Goal: Task Accomplishment & Management: Manage account settings

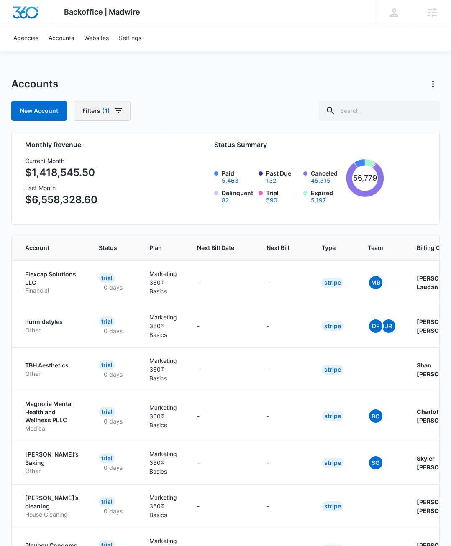
click at [119, 106] on icon "button" at bounding box center [118, 111] width 10 height 10
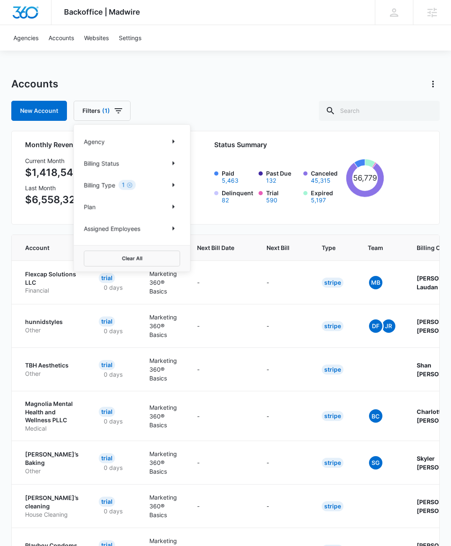
click at [121, 163] on div "Billing Status" at bounding box center [132, 163] width 96 height 13
click at [115, 162] on p "Billing Status" at bounding box center [101, 163] width 35 height 9
click at [173, 164] on icon "Show Billing Status filters" at bounding box center [173, 163] width 2 height 4
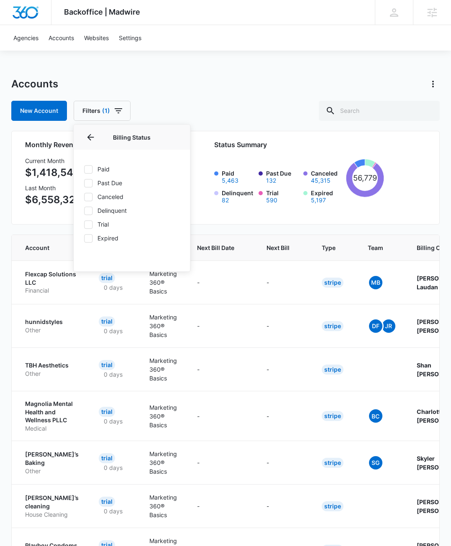
click at [90, 169] on icon at bounding box center [89, 170] width 8 height 8
click at [84, 169] on input "Paid" at bounding box center [84, 169] width 0 height 0
checkbox input "true"
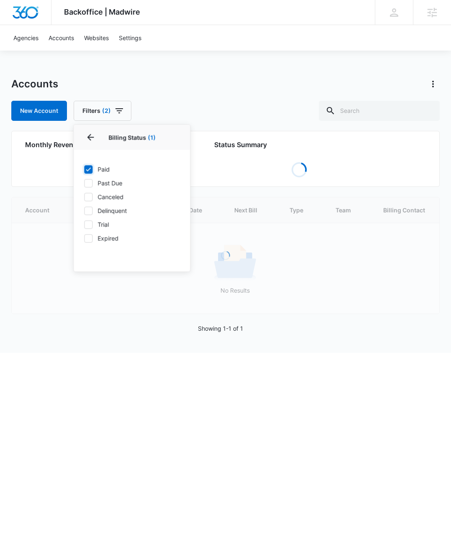
click at [171, 100] on div "Accounts New Account Filters (2) Agency Billing Status 1 Billing Status (1) Pai…" at bounding box center [225, 99] width 428 height 44
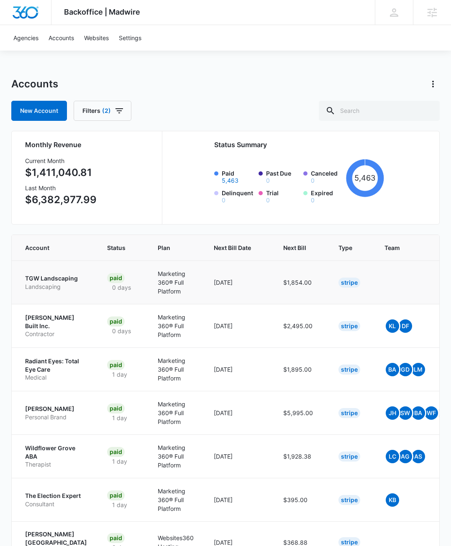
click at [66, 283] on p "TGW Landscaping" at bounding box center [56, 279] width 62 height 8
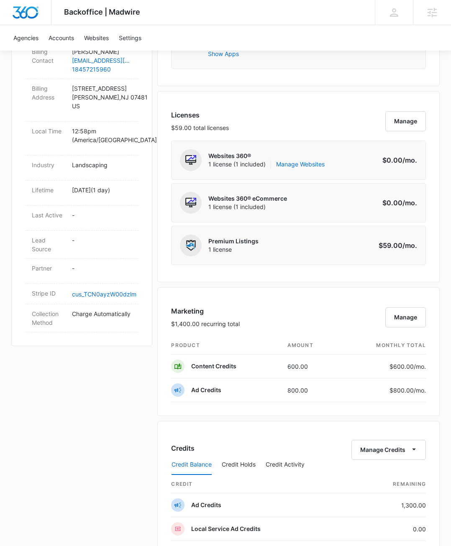
scroll to position [241, 0]
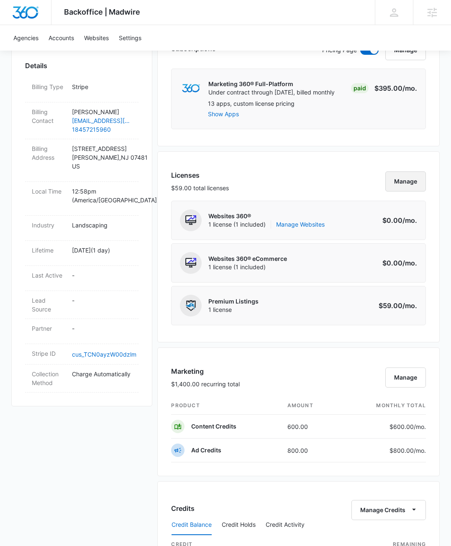
click at [400, 181] on button "Manage" at bounding box center [405, 182] width 41 height 20
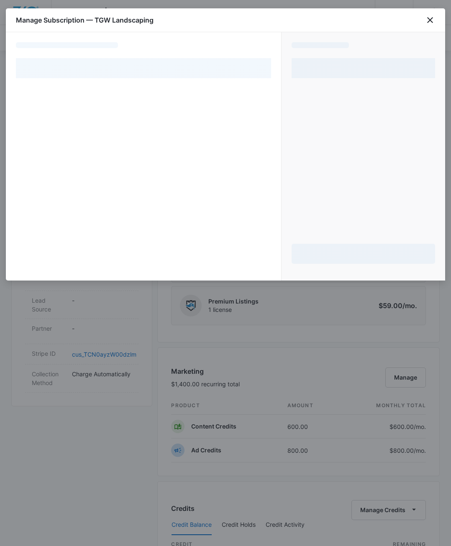
select select "pm_1SFyGzA4n8RTgNjUNRcGdQxA"
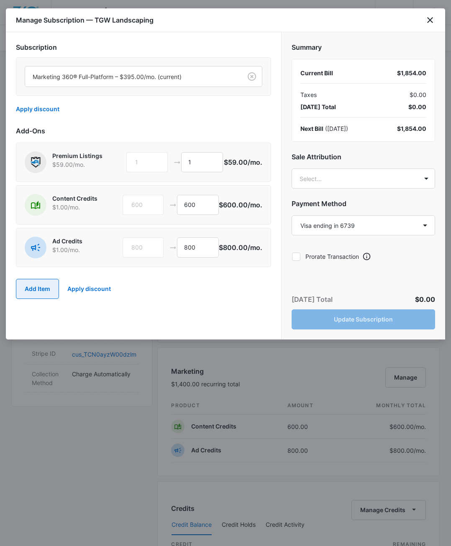
click at [39, 285] on button "Add Item" at bounding box center [37, 289] width 43 height 20
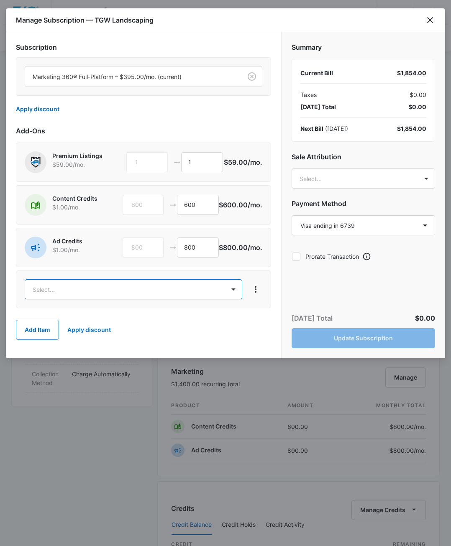
click at [80, 287] on body "Backoffice | Madwire Apps Settings JM Jake Meyer jake.meyer@madwire.com My Prof…" at bounding box center [225, 429] width 451 height 1341
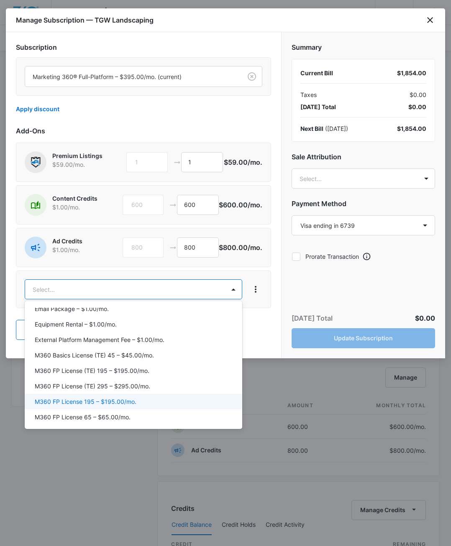
scroll to position [322, 0]
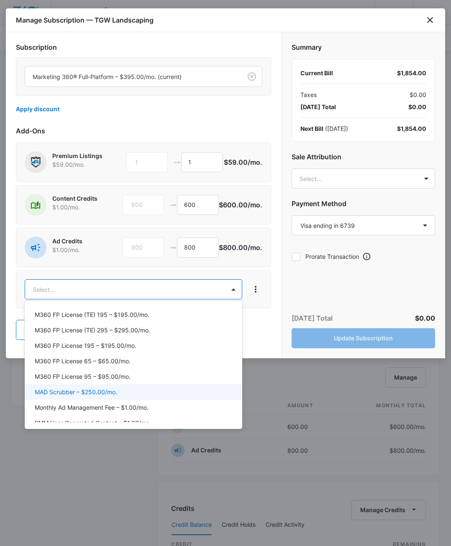
click at [265, 327] on div at bounding box center [225, 273] width 451 height 546
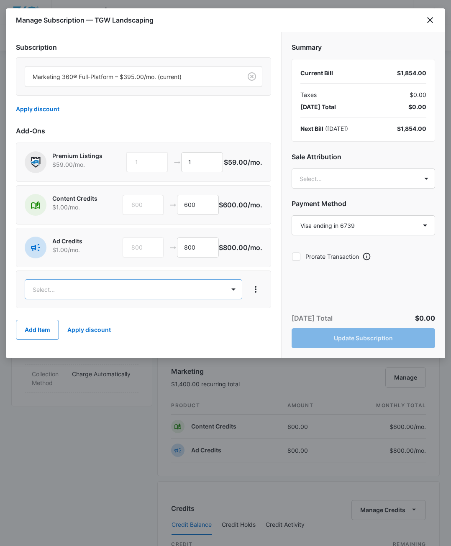
click at [220, 287] on body "Backoffice | Madwire Apps Settings JM Jake Meyer jake.meyer@madwire.com My Prof…" at bounding box center [225, 429] width 451 height 1341
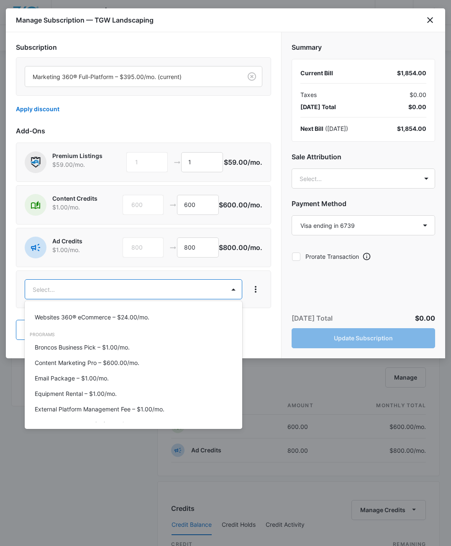
scroll to position [192, 0]
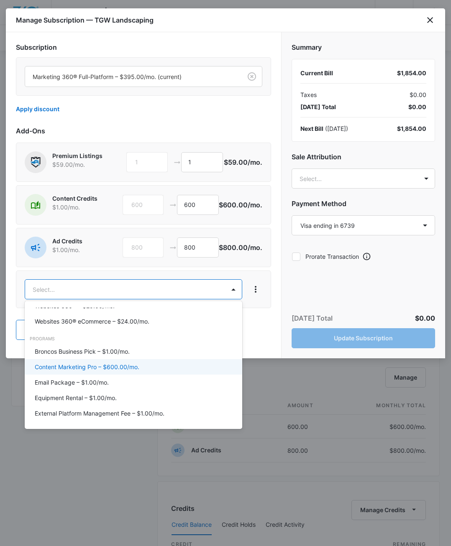
click at [120, 366] on p "Content Marketing Pro – $600.00/mo." at bounding box center [87, 367] width 105 height 9
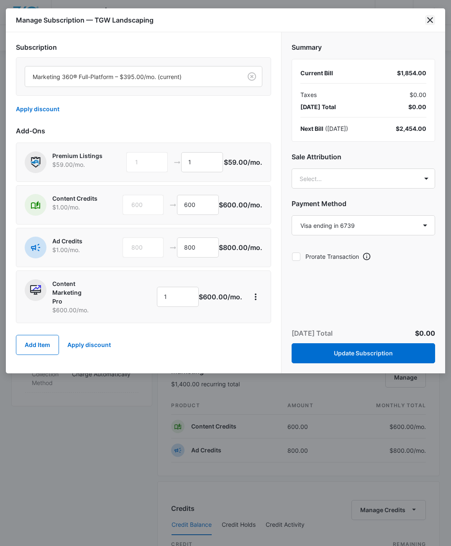
click at [429, 21] on icon "close" at bounding box center [430, 20] width 10 height 10
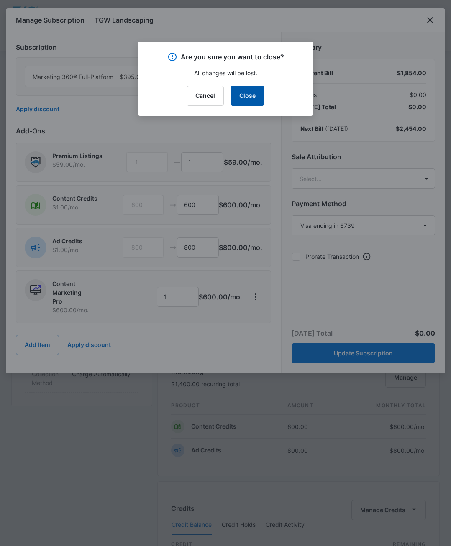
click at [246, 94] on button "Close" at bounding box center [248, 96] width 34 height 20
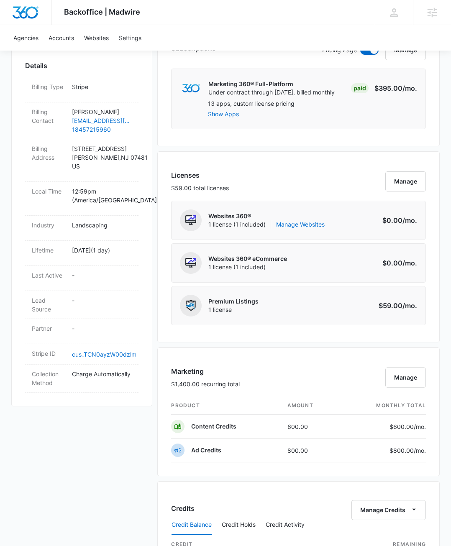
click at [260, 155] on div "Licenses $59.00 total licenses Manage Websites 360® 1 license (1 included) Mana…" at bounding box center [298, 246] width 282 height 191
